Goal: Navigation & Orientation: Find specific page/section

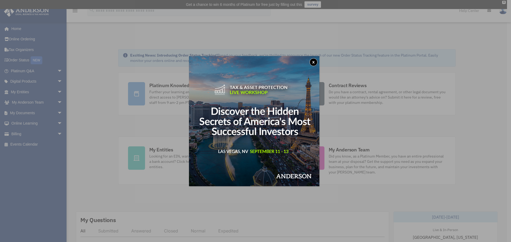
click at [315, 60] on button "x" at bounding box center [313, 62] width 8 height 8
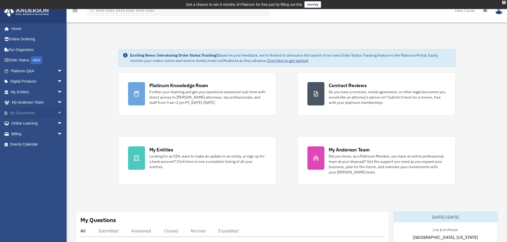
click at [57, 112] on span "arrow_drop_down" at bounding box center [62, 113] width 11 height 11
click at [57, 81] on span "arrow_drop_down" at bounding box center [62, 81] width 11 height 11
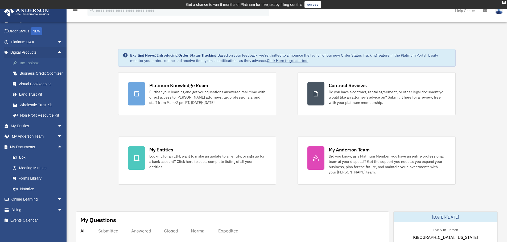
scroll to position [38, 0]
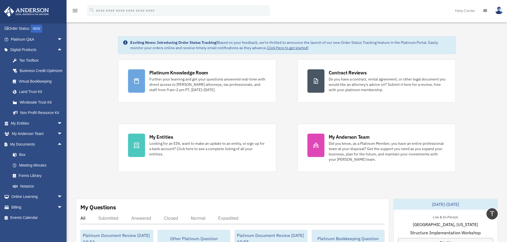
scroll to position [0, 0]
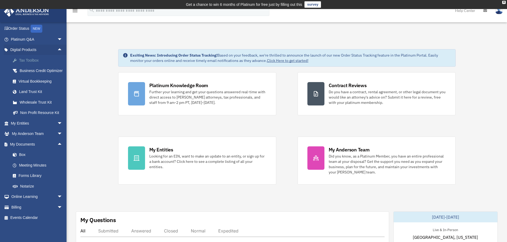
click at [28, 55] on link "Tax Toolbox" at bounding box center [38, 60] width 63 height 11
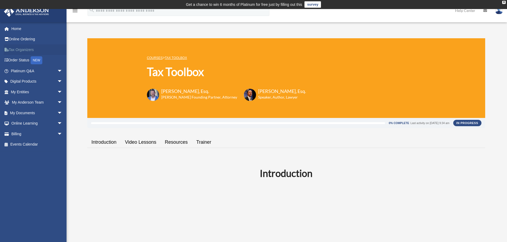
click at [14, 50] on link "Tax Organizers" at bounding box center [37, 49] width 67 height 11
